Goal: Information Seeking & Learning: Learn about a topic

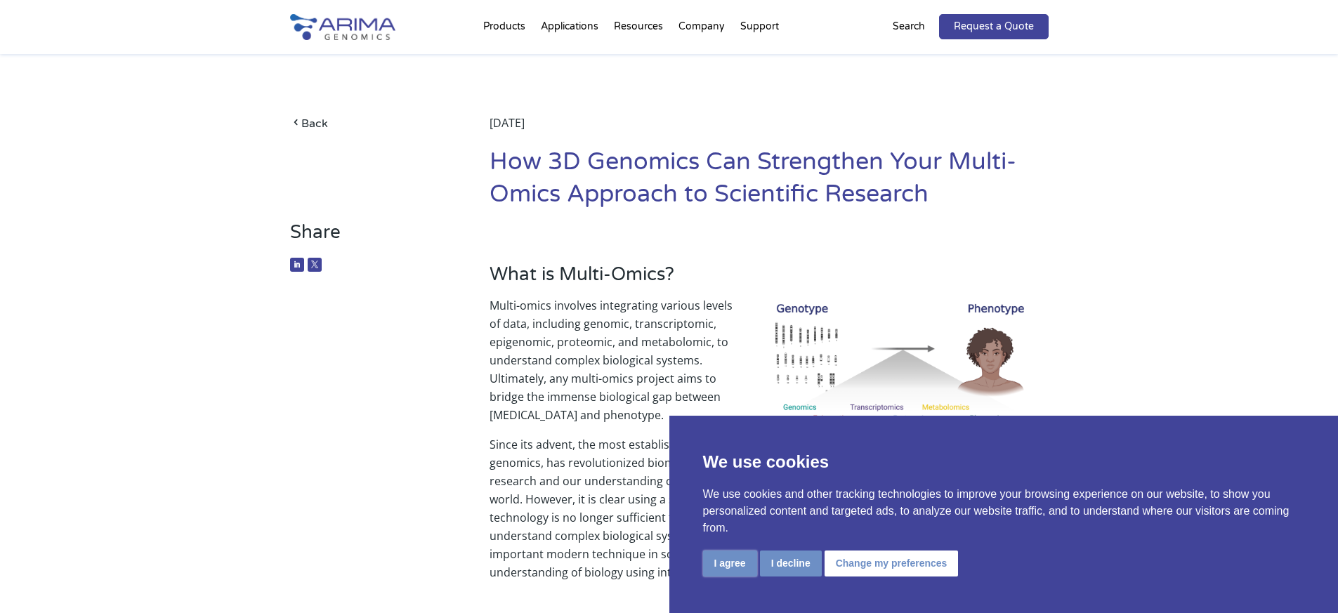
click at [736, 562] on button "I agree" at bounding box center [730, 564] width 54 height 26
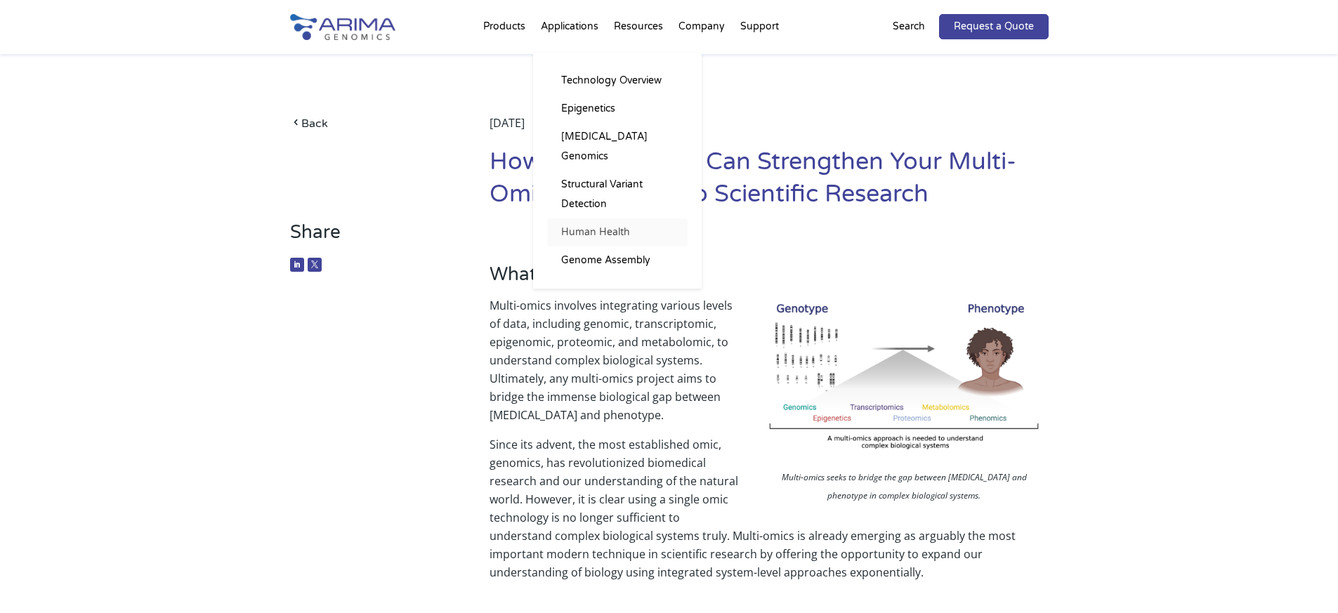
click at [620, 218] on link "Human Health" at bounding box center [617, 232] width 140 height 28
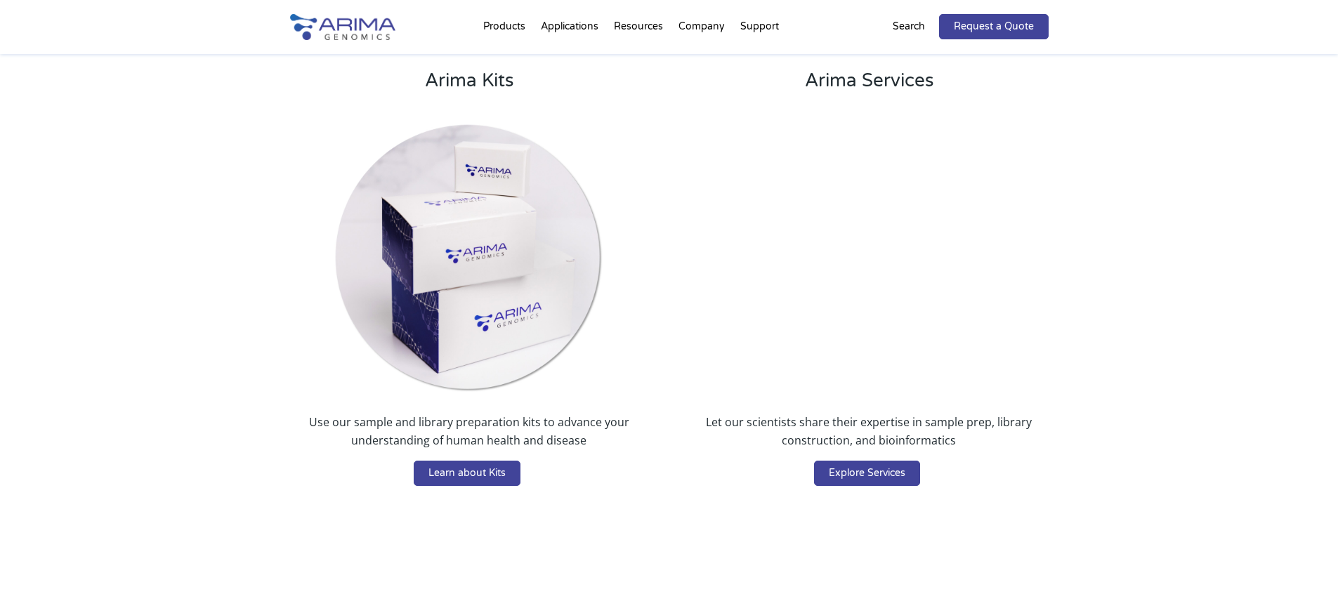
scroll to position [2281, 0]
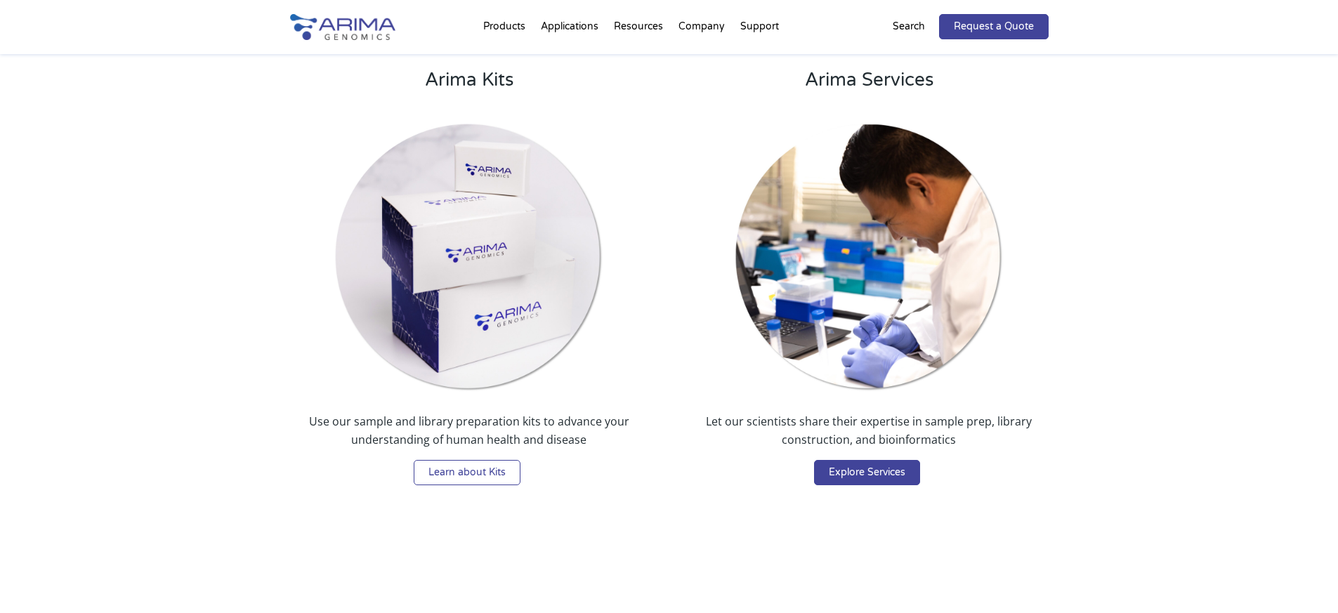
click at [447, 460] on link "Learn about Kits" at bounding box center [467, 472] width 107 height 25
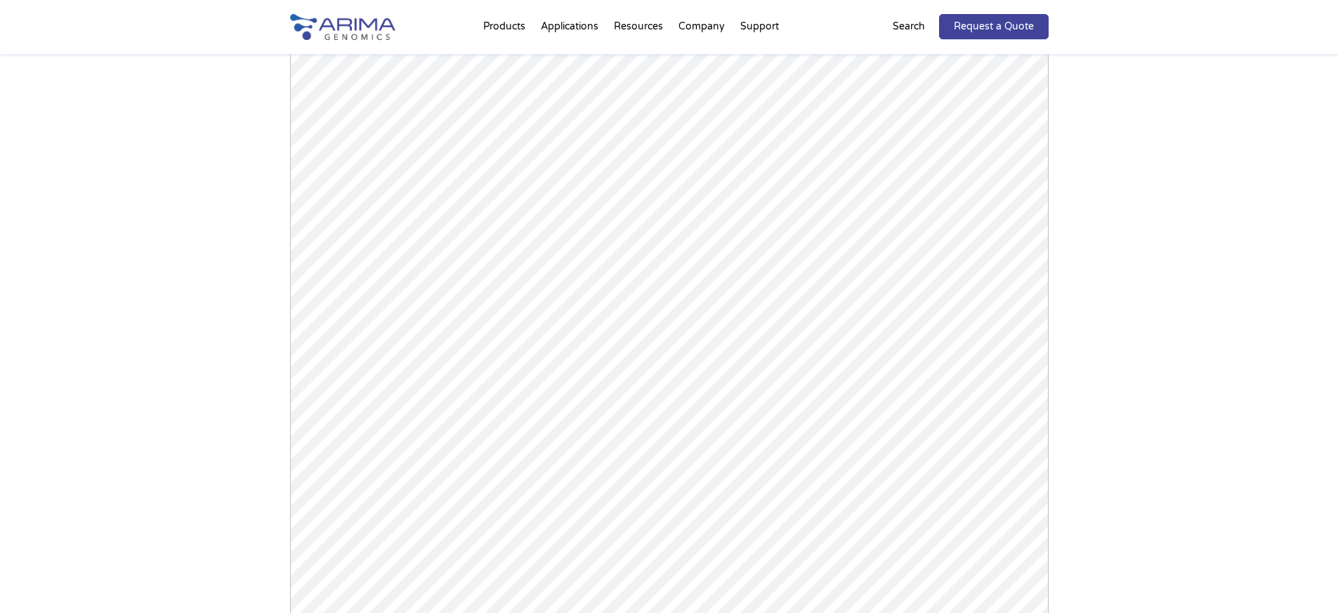
scroll to position [2018, 0]
